Goal: Check status: Check status

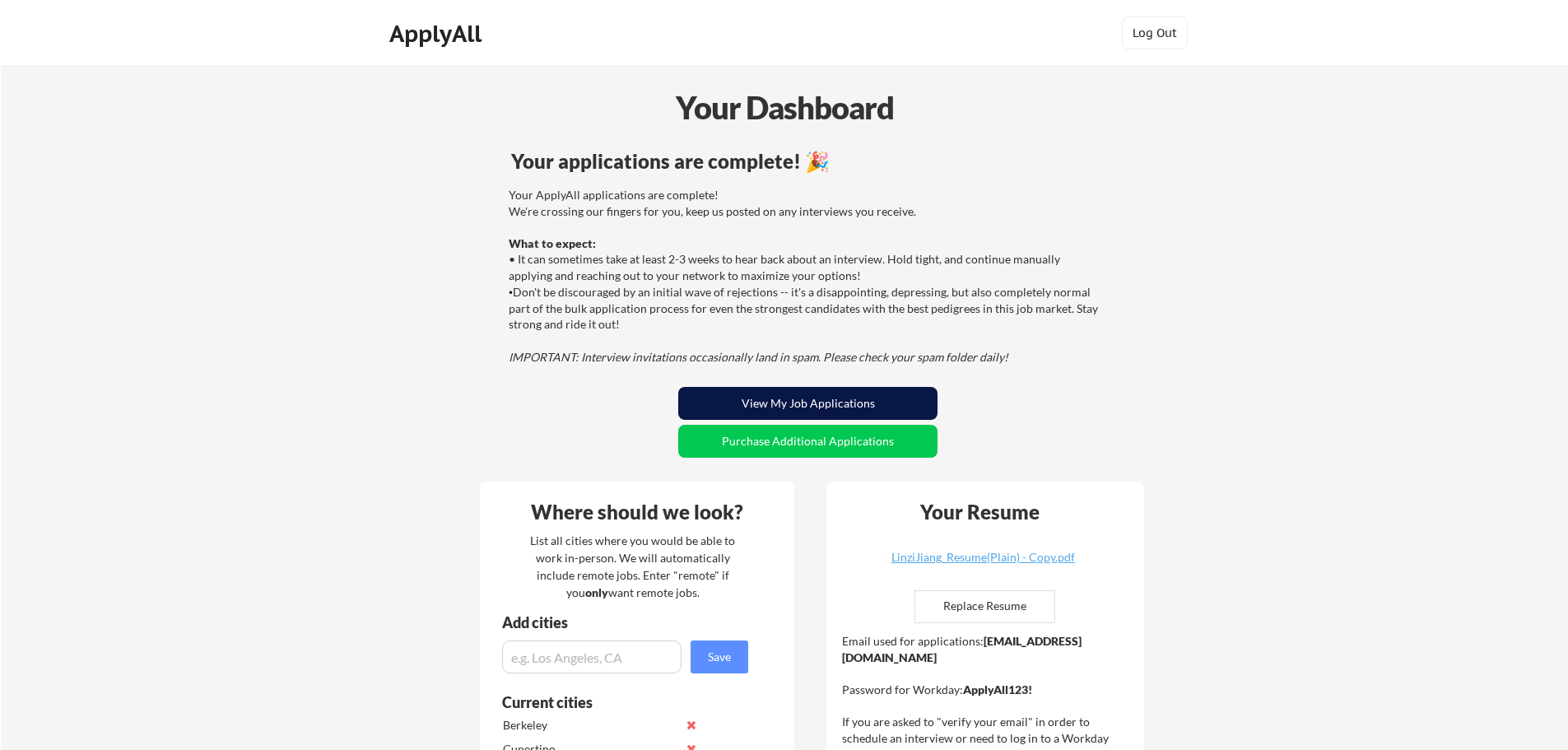
click at [850, 398] on button "View My Job Applications" at bounding box center [807, 403] width 259 height 33
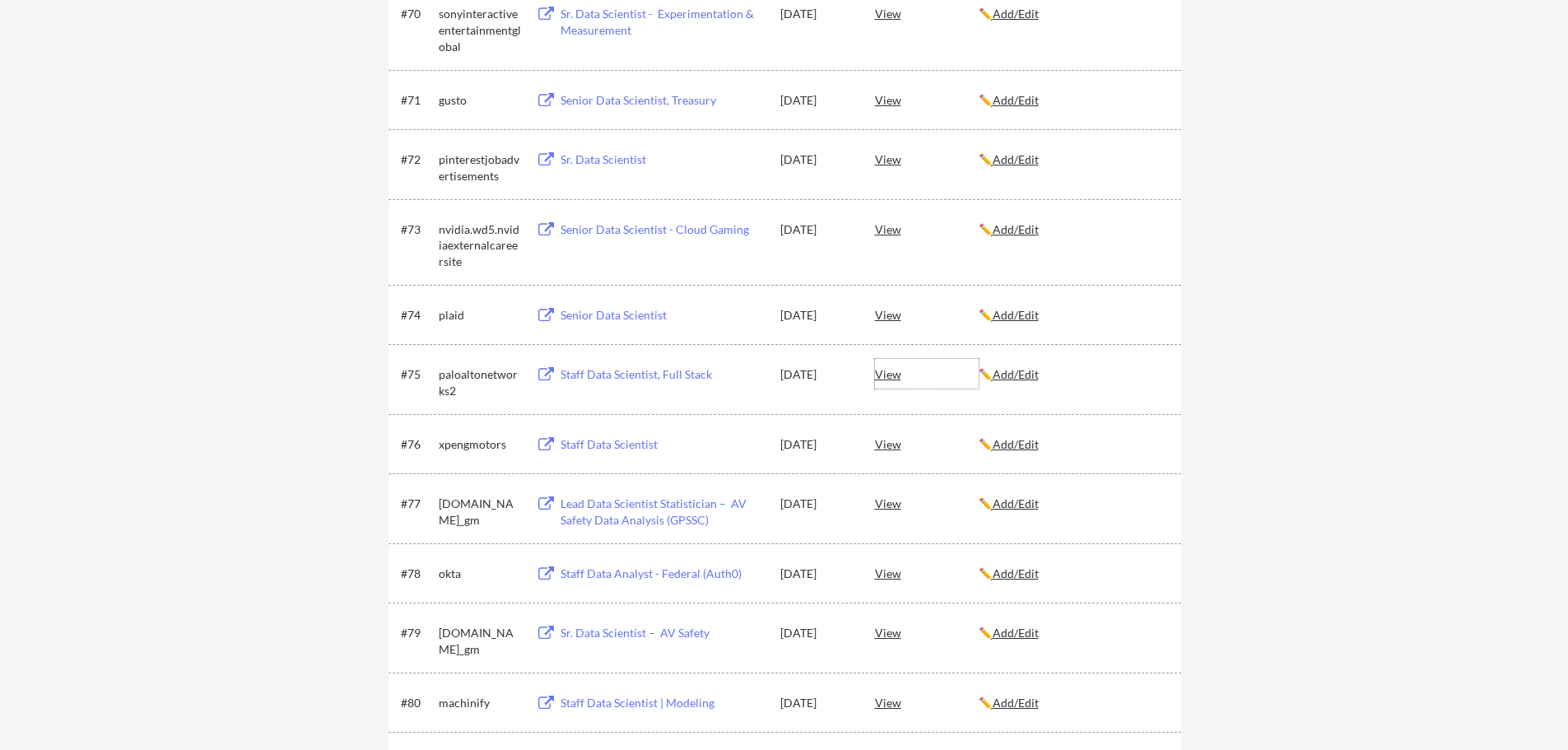
click at [888, 372] on div "View" at bounding box center [927, 373] width 104 height 30
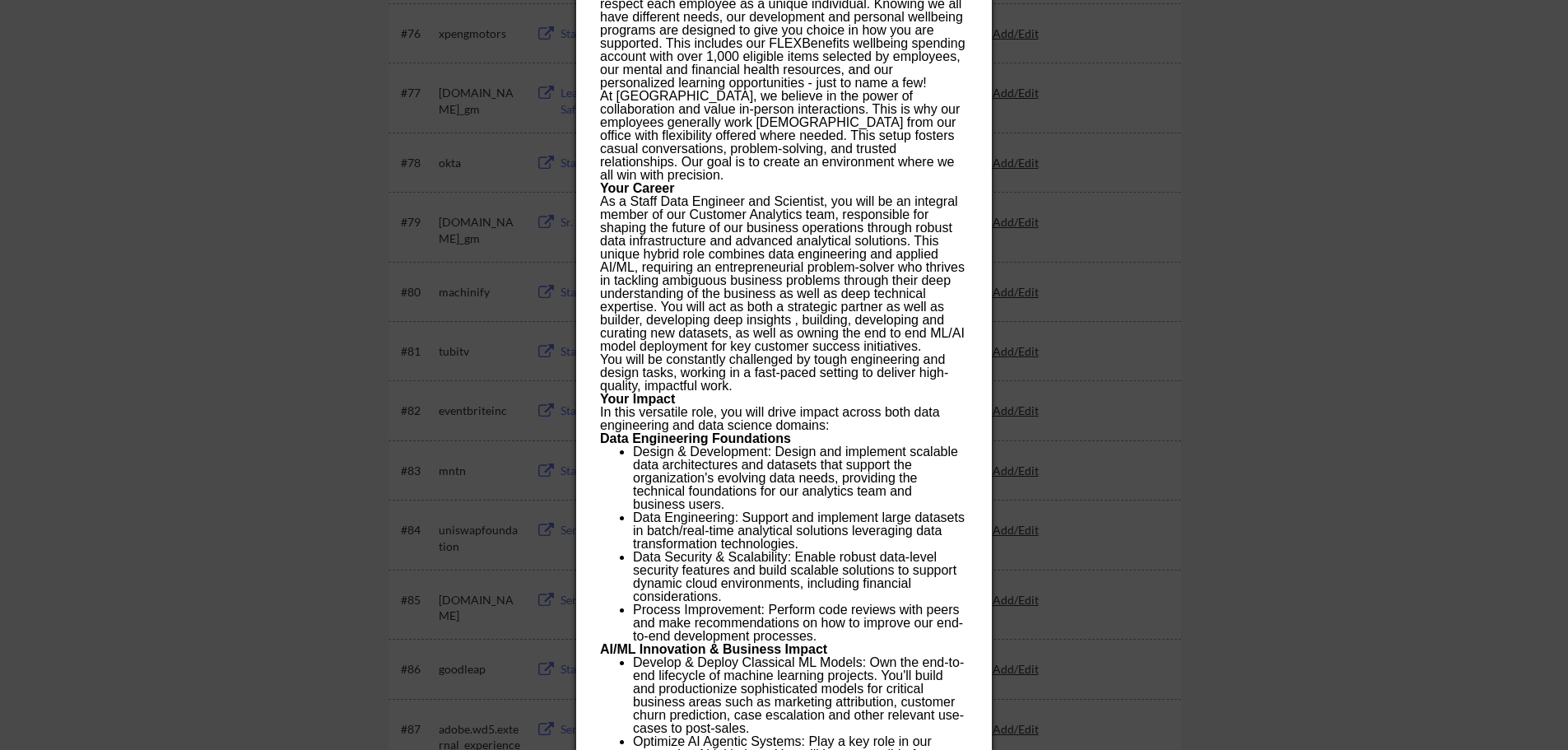
scroll to position [5270, 0]
